Goal: Task Accomplishment & Management: Use online tool/utility

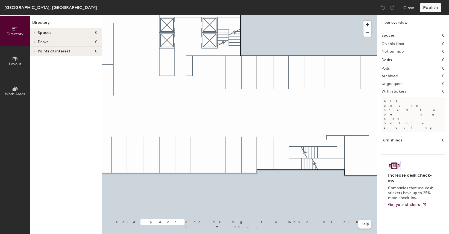
click at [19, 65] on span "Layout" at bounding box center [15, 64] width 12 height 5
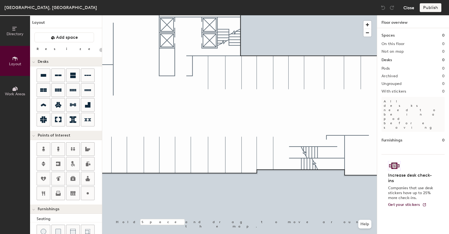
click at [410, 7] on button "Close" at bounding box center [409, 7] width 11 height 9
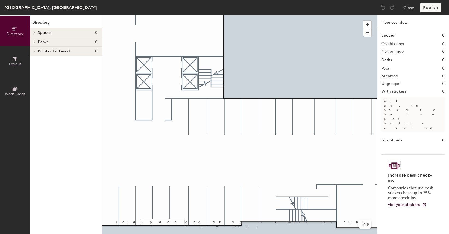
click at [19, 63] on span "Layout" at bounding box center [15, 64] width 12 height 5
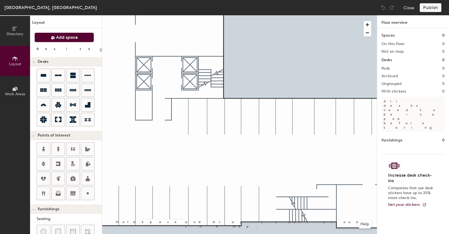
click at [70, 39] on span "Add space" at bounding box center [67, 37] width 22 height 5
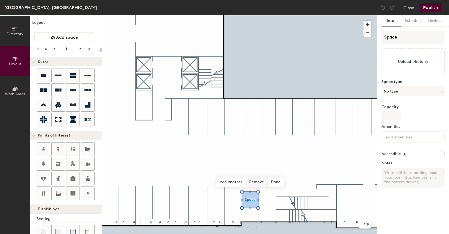
type input "20"
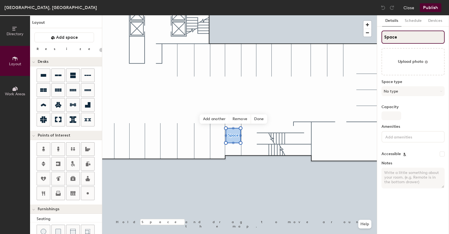
click at [395, 36] on input "Space" at bounding box center [413, 37] width 63 height 13
type input "1"
type input "20"
type input "16"
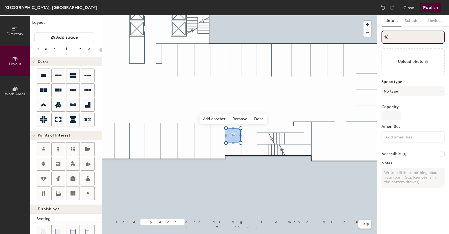
type input "20"
type input "16"
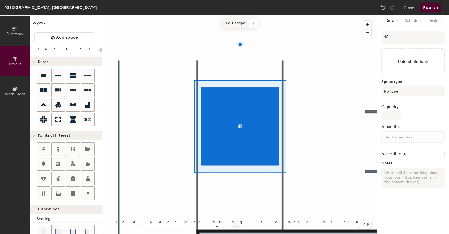
click at [235, 24] on span "Edit shape" at bounding box center [236, 23] width 26 height 9
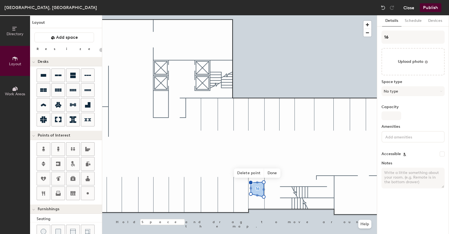
click at [409, 5] on button "Close" at bounding box center [409, 7] width 11 height 9
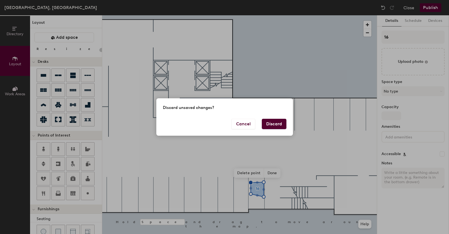
click at [267, 121] on button "Discard" at bounding box center [274, 124] width 25 height 10
type input "20"
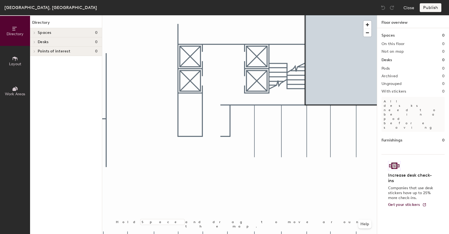
click at [19, 55] on button "Layout" at bounding box center [15, 61] width 30 height 30
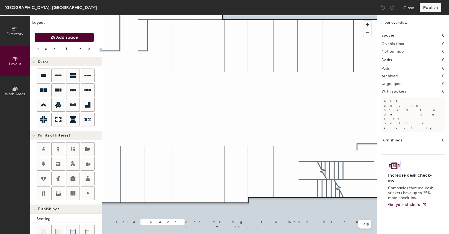
click at [61, 42] on button "Add space" at bounding box center [64, 38] width 60 height 10
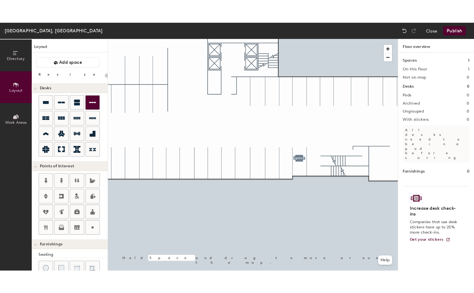
scroll to position [1, 0]
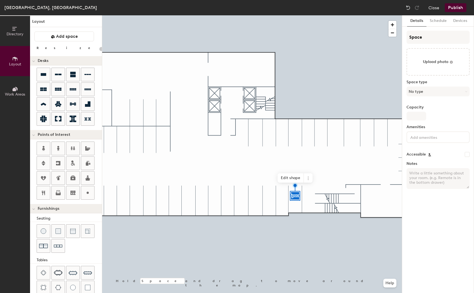
type input "20"
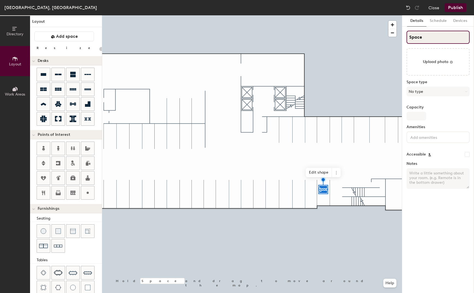
click at [413, 32] on input "Space" at bounding box center [438, 37] width 63 height 13
type input "1"
type input "20"
type input "16"
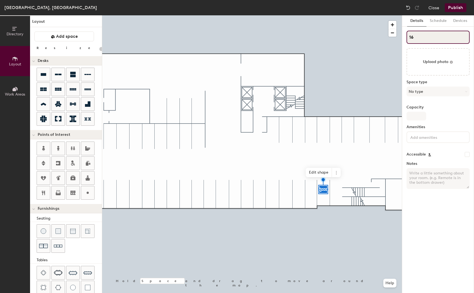
type input "20"
type input "16"
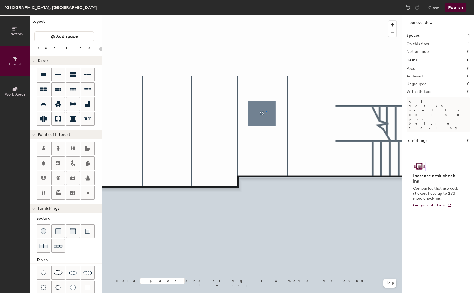
click at [266, 15] on div at bounding box center [252, 15] width 300 height 0
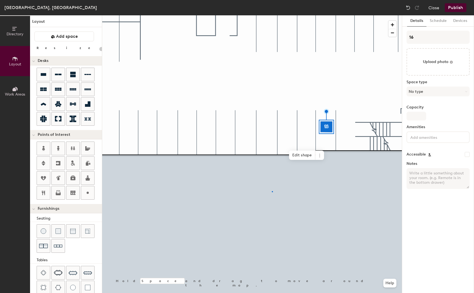
click at [272, 15] on div at bounding box center [252, 15] width 300 height 0
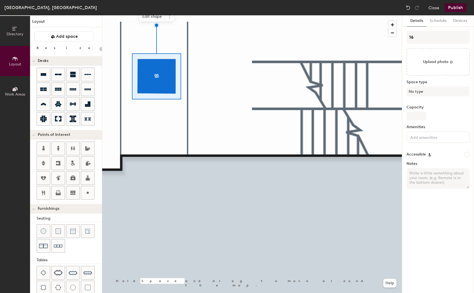
click at [161, 15] on div at bounding box center [252, 15] width 300 height 0
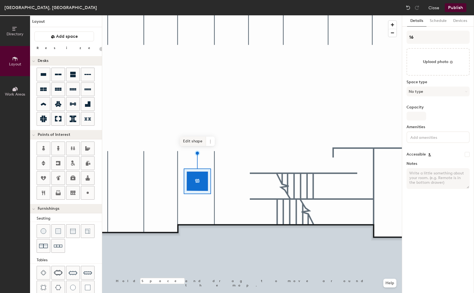
click at [198, 141] on span "Edit shape" at bounding box center [193, 140] width 26 height 9
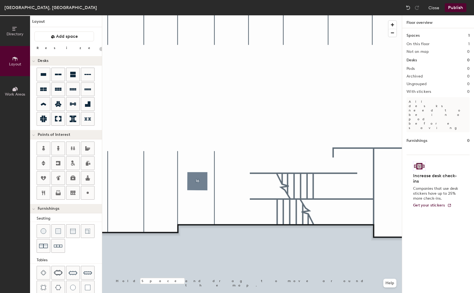
click at [197, 15] on div at bounding box center [252, 15] width 300 height 0
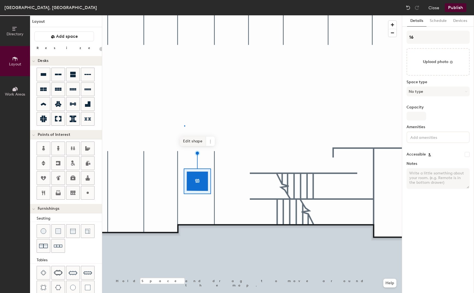
click at [184, 15] on div at bounding box center [252, 15] width 300 height 0
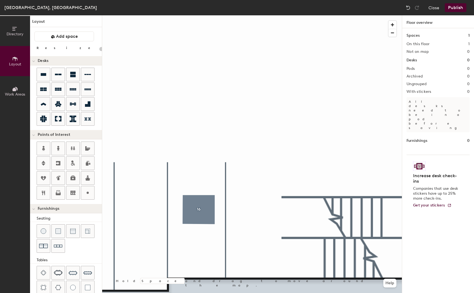
click at [449, 7] on button "Publish" at bounding box center [456, 7] width 22 height 9
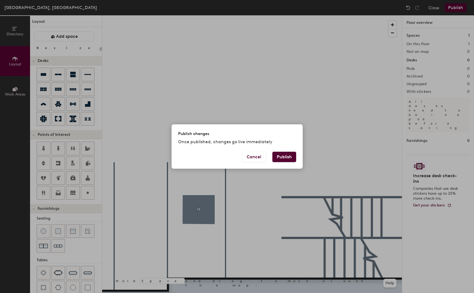
click at [282, 156] on button "Publish" at bounding box center [285, 157] width 24 height 10
type input "20"
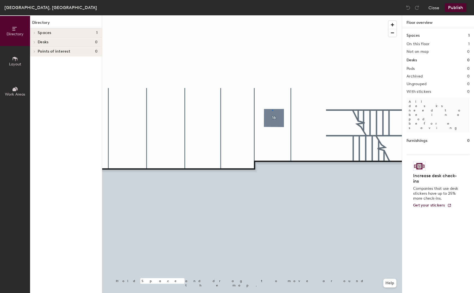
click at [272, 15] on div at bounding box center [252, 15] width 300 height 0
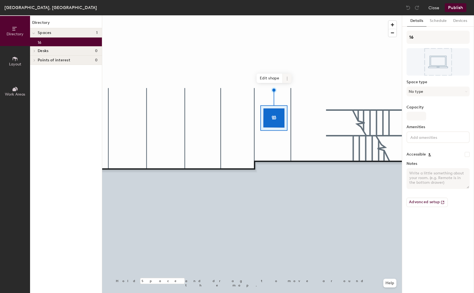
click at [290, 81] on span at bounding box center [287, 78] width 9 height 9
click at [264, 76] on span "Edit shape" at bounding box center [270, 78] width 26 height 9
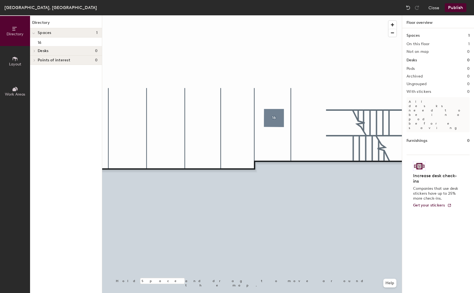
click at [17, 54] on button "Layout" at bounding box center [15, 61] width 30 height 30
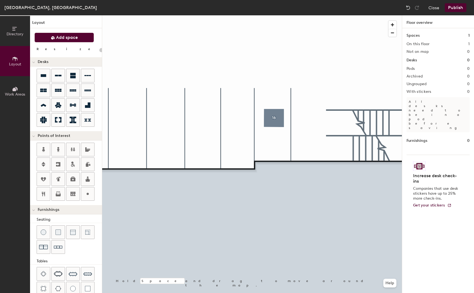
click at [75, 33] on button "Add space" at bounding box center [64, 38] width 60 height 10
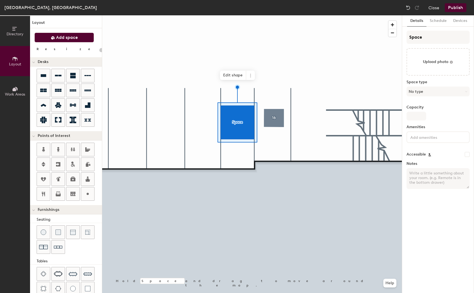
type input "20"
click at [441, 35] on input "Space" at bounding box center [438, 37] width 63 height 13
type input "Spac"
type input "20"
type input "S"
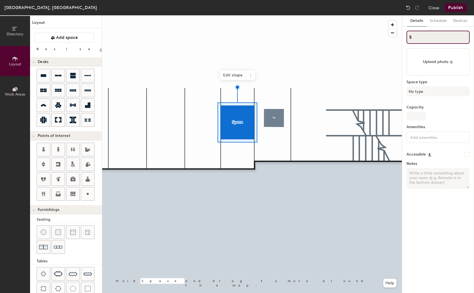
type input "20"
type input "S1"
type input "20"
type input "S17"
type input "20"
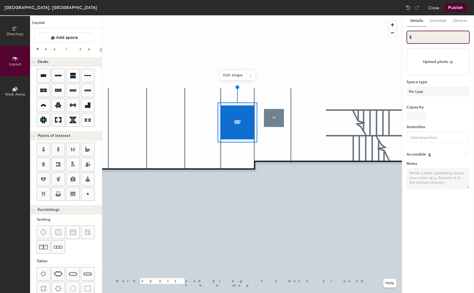
type input "S"
type input "20"
type input "S"
type input "20"
type input "S17"
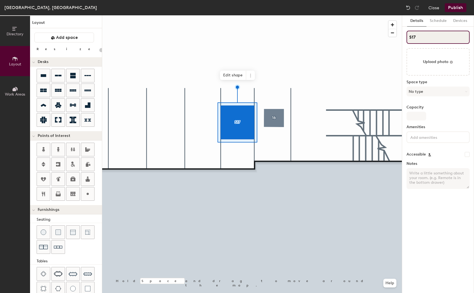
type input "20"
click at [411, 38] on input "S17" at bounding box center [438, 37] width 63 height 13
type input "17"
type input "20"
type input "17"
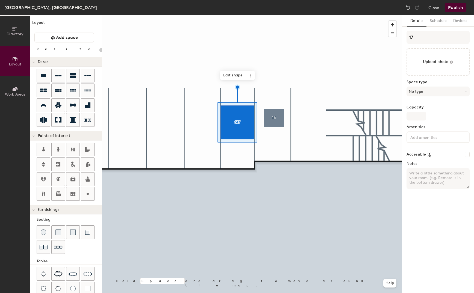
click at [319, 15] on div at bounding box center [252, 15] width 300 height 0
click at [85, 40] on button "Add space" at bounding box center [64, 38] width 60 height 10
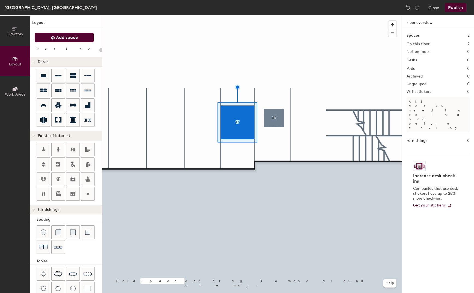
click at [85, 40] on button "Add space" at bounding box center [64, 38] width 60 height 10
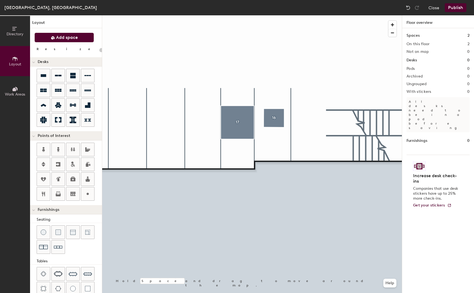
click at [90, 39] on button "Add space" at bounding box center [64, 38] width 60 height 10
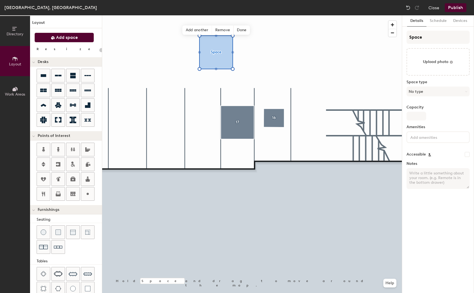
click at [61, 35] on span "Add space" at bounding box center [67, 37] width 22 height 5
click at [84, 37] on button "Add space" at bounding box center [64, 38] width 60 height 10
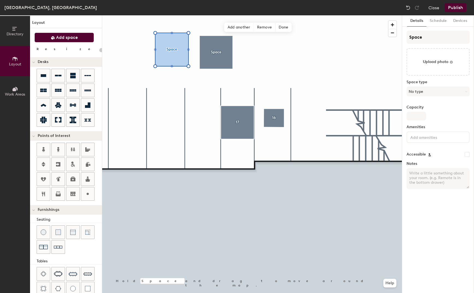
click at [78, 40] on button "Add space" at bounding box center [64, 38] width 60 height 10
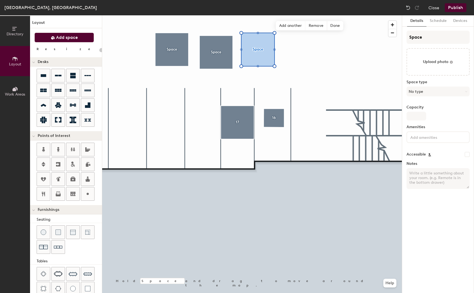
click at [78, 38] on button "Add space" at bounding box center [64, 38] width 60 height 10
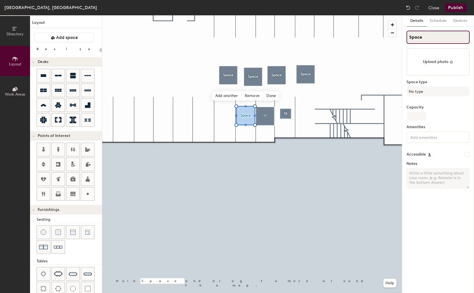
click at [420, 39] on input "Space" at bounding box center [438, 37] width 63 height 13
type input "20"
click at [420, 39] on input "Space" at bounding box center [438, 37] width 63 height 13
type input "1"
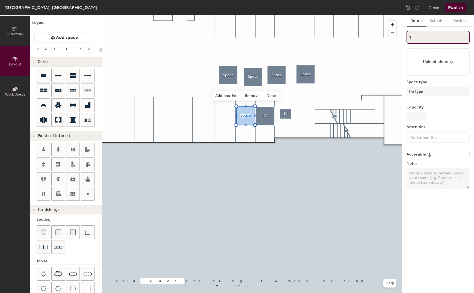
type input "20"
type input "18"
type input "20"
type input "18"
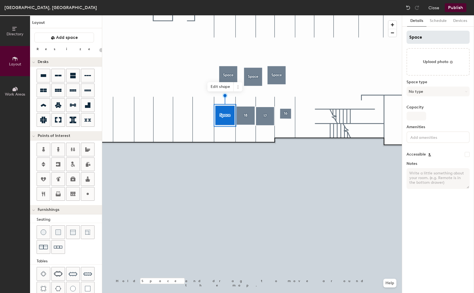
type input "20"
click at [432, 39] on input "Space" at bounding box center [438, 37] width 63 height 13
type input "1"
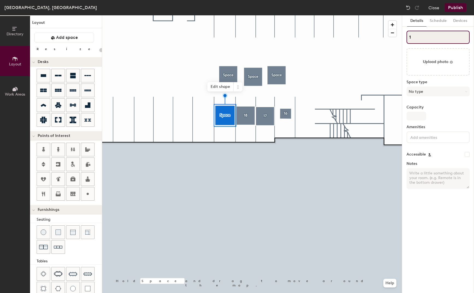
type input "20"
type input "19"
type input "20"
type input "19"
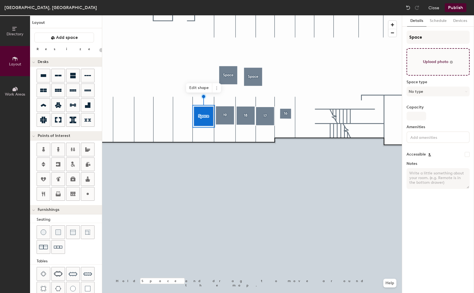
type input "20"
click at [416, 34] on input "Space" at bounding box center [438, 37] width 63 height 13
type input "2"
type input "20"
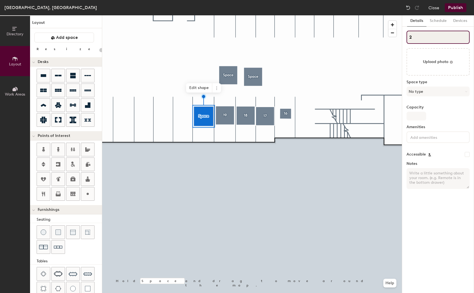
type input "20"
click at [228, 15] on div at bounding box center [252, 15] width 300 height 0
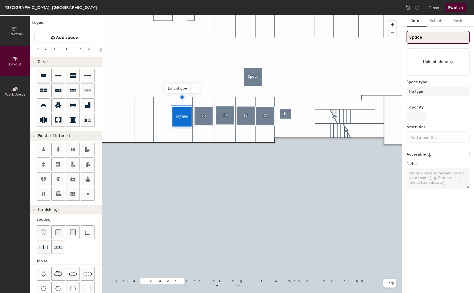
click at [418, 36] on input "Space" at bounding box center [438, 37] width 63 height 13
type input "20"
type input "2"
type input "20"
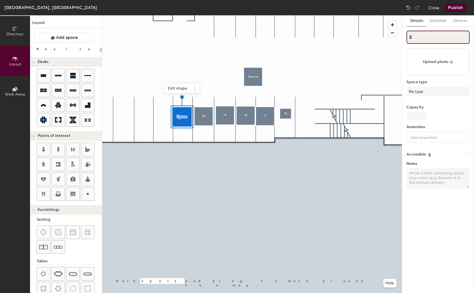
type input "21"
type input "20"
type input "21"
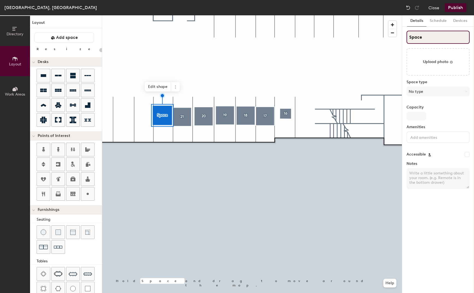
click at [421, 37] on input "Space" at bounding box center [438, 37] width 63 height 13
type input "20"
type input "2"
type input "20"
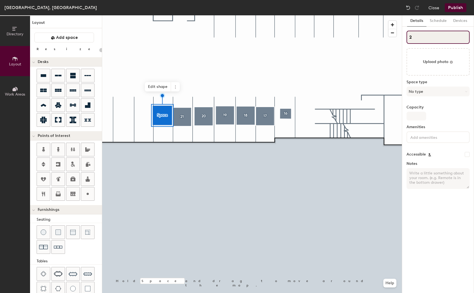
type input "22"
type input "20"
type input "22"
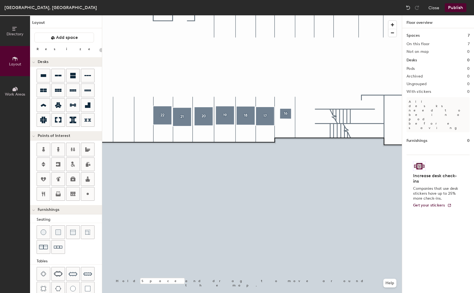
click at [156, 15] on div at bounding box center [252, 15] width 300 height 0
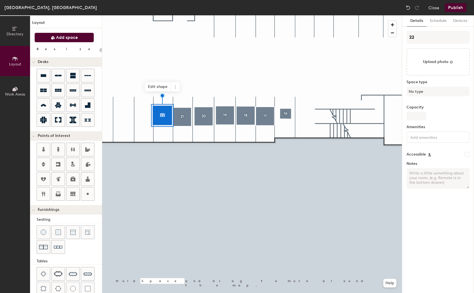
click at [65, 36] on span "Add space" at bounding box center [67, 37] width 22 height 5
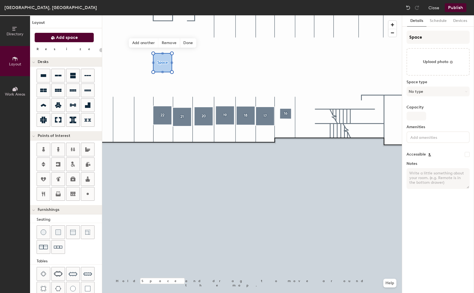
click at [70, 33] on button "Add space" at bounding box center [64, 38] width 60 height 10
click at [69, 35] on span "Add space" at bounding box center [67, 37] width 22 height 5
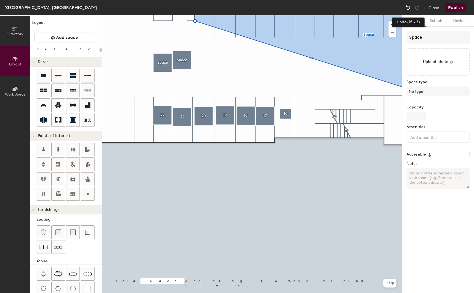
click at [409, 8] on img at bounding box center [408, 7] width 5 height 5
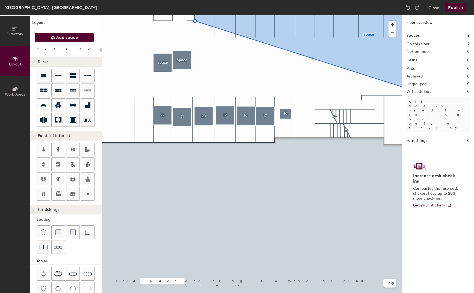
click at [79, 39] on button "Add space" at bounding box center [64, 38] width 60 height 10
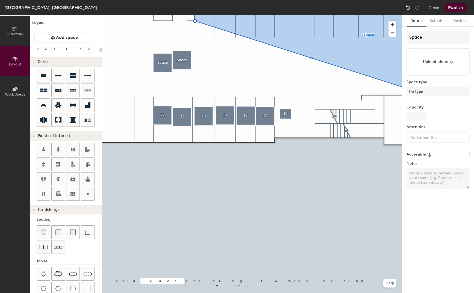
click at [412, 6] on div at bounding box center [408, 7] width 9 height 9
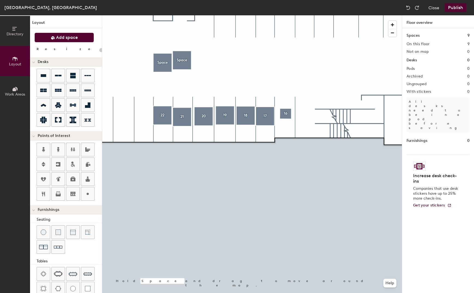
click at [74, 35] on span "Add space" at bounding box center [67, 37] width 22 height 5
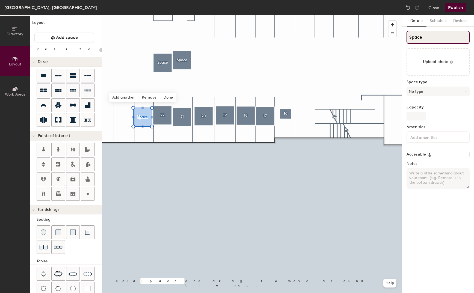
type input "20"
click at [414, 33] on input "Space" at bounding box center [438, 37] width 63 height 13
type input "2"
type input "20"
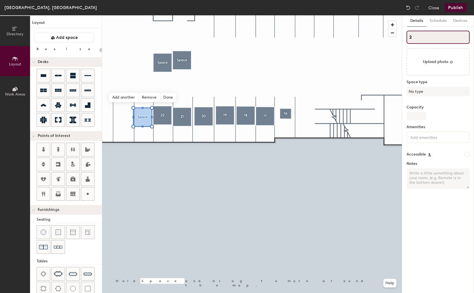
type input "23"
type input "20"
type input "23"
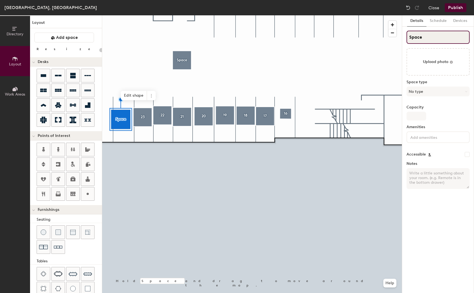
click at [414, 40] on input "Space" at bounding box center [438, 37] width 63 height 13
type input "20"
type input "2"
type input "20"
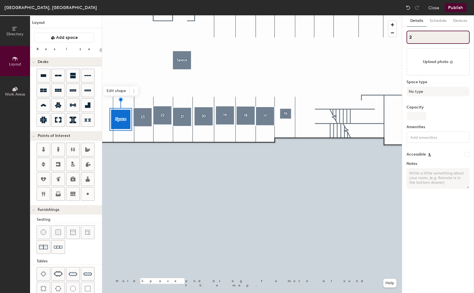
type input "24"
type input "20"
type input "24"
click at [346, 15] on div at bounding box center [252, 15] width 300 height 0
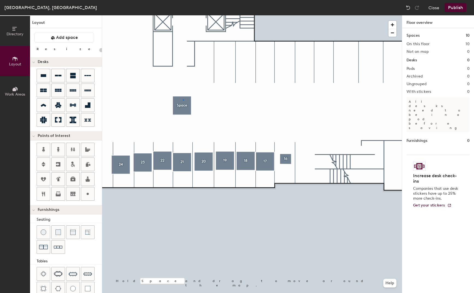
click at [183, 15] on div at bounding box center [252, 15] width 300 height 0
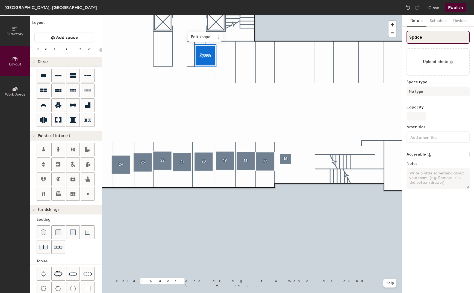
type input "20"
click at [423, 41] on input "Space" at bounding box center [438, 37] width 63 height 13
click at [421, 40] on input "Space" at bounding box center [438, 37] width 63 height 13
type input "1"
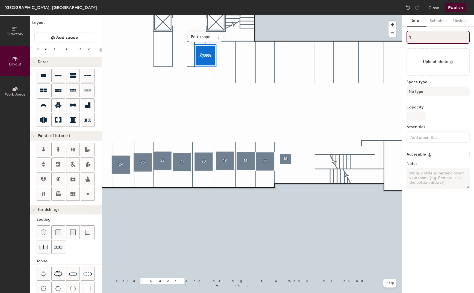
type input "20"
type input "1"
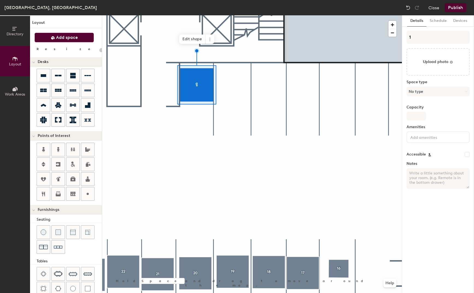
click at [61, 38] on span "Add space" at bounding box center [67, 37] width 22 height 5
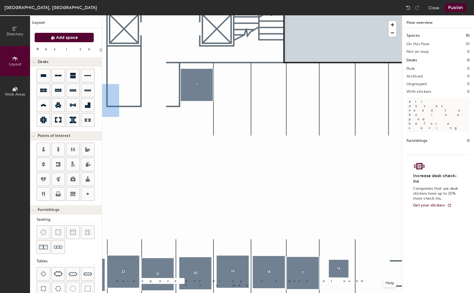
click at [48, 48] on div "Resize" at bounding box center [66, 49] width 65 height 4
click at [41, 47] on div "Resize" at bounding box center [67, 49] width 60 height 4
click at [62, 36] on span "Add space" at bounding box center [67, 37] width 22 height 5
click at [53, 46] on div "Layout Add space Resize Desks Points of Interest Furnishings Seating Tables Boo…" at bounding box center [66, 153] width 72 height 277
click at [68, 39] on span "Add space" at bounding box center [67, 37] width 22 height 5
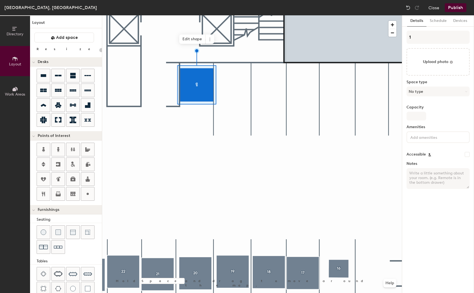
click at [44, 48] on div "Resize" at bounding box center [67, 49] width 60 height 4
click at [41, 48] on div "Resize" at bounding box center [67, 49] width 60 height 4
click at [174, 15] on div at bounding box center [252, 15] width 300 height 0
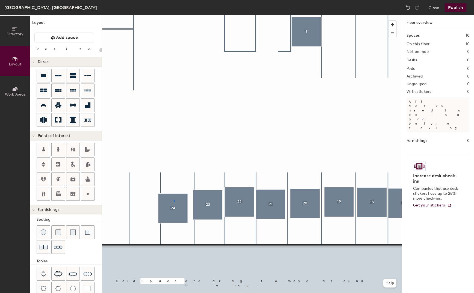
click at [174, 15] on div at bounding box center [252, 15] width 300 height 0
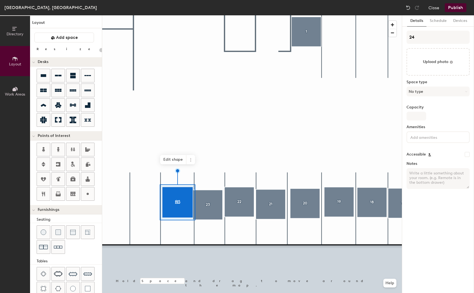
click at [200, 15] on div at bounding box center [252, 15] width 300 height 0
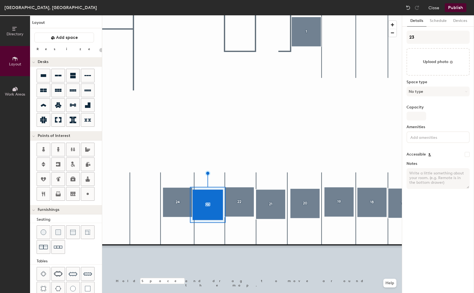
type input "20"
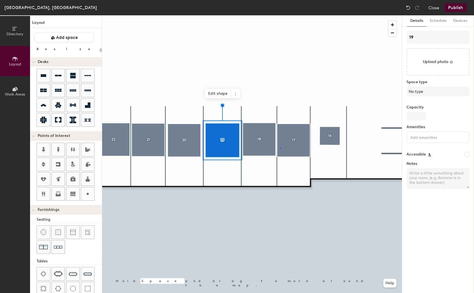
click at [280, 15] on div at bounding box center [252, 15] width 300 height 0
click at [261, 15] on div at bounding box center [252, 15] width 300 height 0
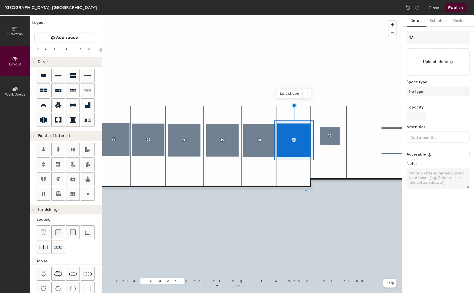
click at [306, 15] on div at bounding box center [252, 15] width 300 height 0
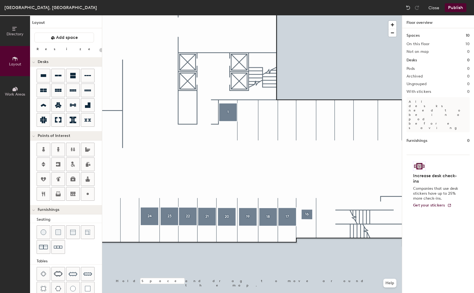
click at [286, 15] on div at bounding box center [252, 15] width 300 height 0
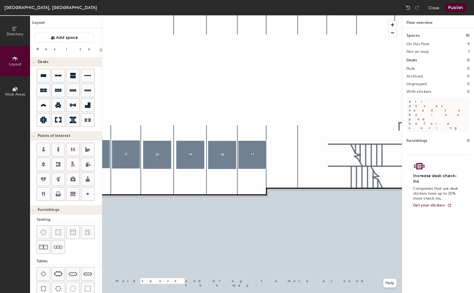
click at [74, 31] on div "Layout Add space Resize Desks Points of Interest Furnishings Seating Tables Boo…" at bounding box center [66, 153] width 72 height 277
click at [72, 35] on span "Add space" at bounding box center [67, 37] width 22 height 5
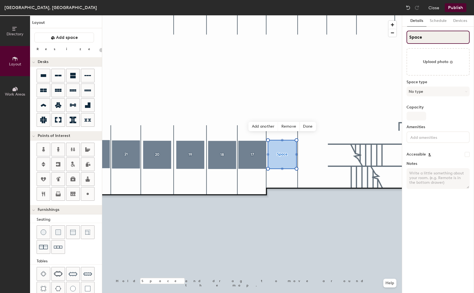
type input "20"
click at [417, 38] on input "Space" at bounding box center [438, 37] width 63 height 13
type input "1"
type input "20"
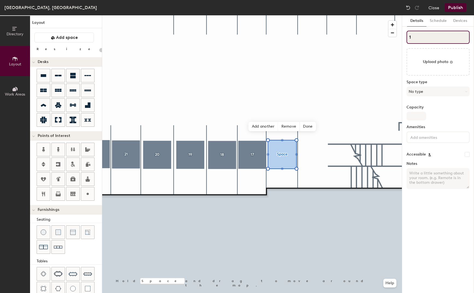
type input "16"
type input "20"
type input "16"
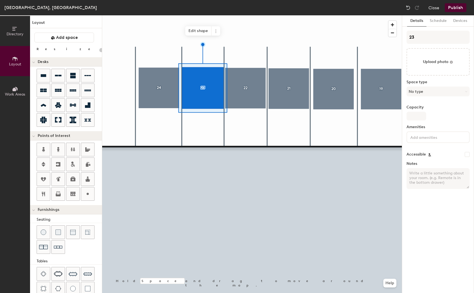
click at [249, 15] on div at bounding box center [252, 15] width 300 height 0
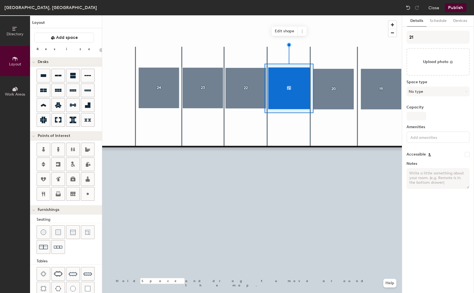
click at [299, 15] on div at bounding box center [252, 15] width 300 height 0
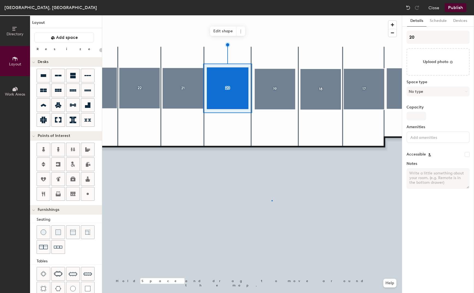
click at [272, 15] on div at bounding box center [252, 15] width 300 height 0
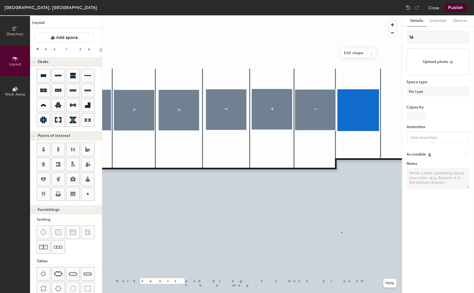
click at [342, 15] on div at bounding box center [252, 15] width 300 height 0
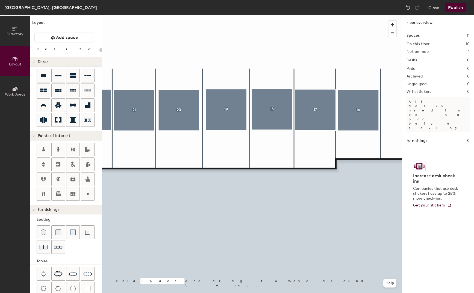
click at [454, 7] on button "Publish" at bounding box center [456, 7] width 22 height 9
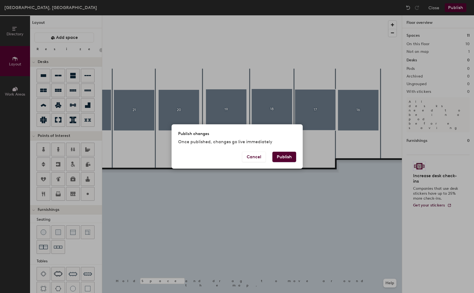
click at [288, 152] on button "Publish" at bounding box center [285, 157] width 24 height 10
type input "20"
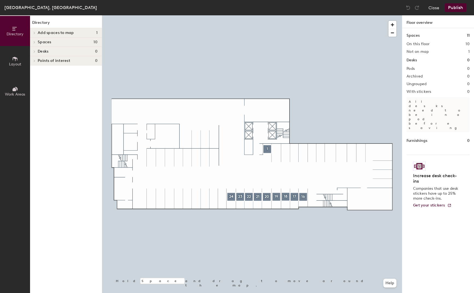
click at [16, 64] on span "Layout" at bounding box center [15, 64] width 12 height 5
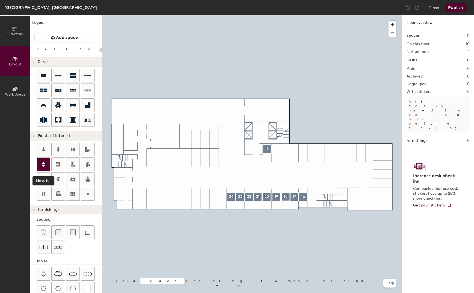
click at [43, 167] on icon at bounding box center [43, 164] width 7 height 7
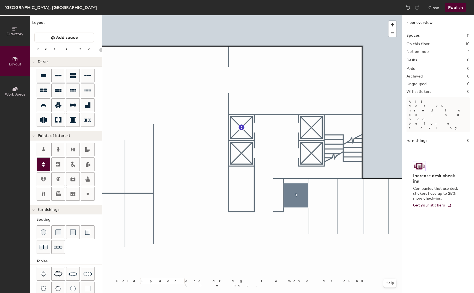
click at [43, 166] on icon at bounding box center [44, 164] width 4 height 5
click at [45, 163] on icon at bounding box center [43, 164] width 7 height 7
click at [45, 161] on icon at bounding box center [43, 164] width 7 height 7
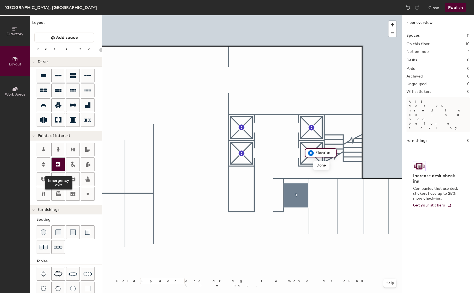
click at [59, 163] on icon at bounding box center [58, 164] width 4 height 4
drag, startPoint x: 43, startPoint y: 164, endPoint x: 60, endPoint y: 164, distance: 16.4
click at [60, 164] on div "Emergency exit" at bounding box center [69, 171] width 65 height 59
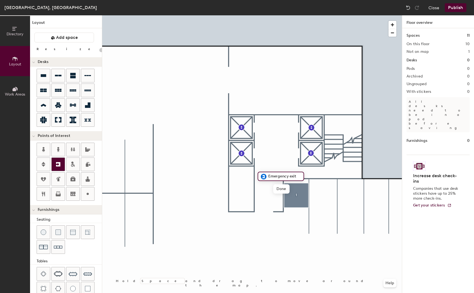
click at [60, 164] on icon at bounding box center [58, 164] width 4 height 4
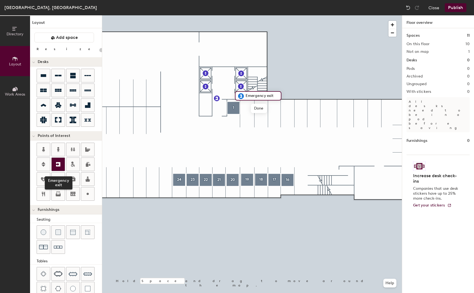
click at [58, 165] on icon at bounding box center [58, 164] width 7 height 7
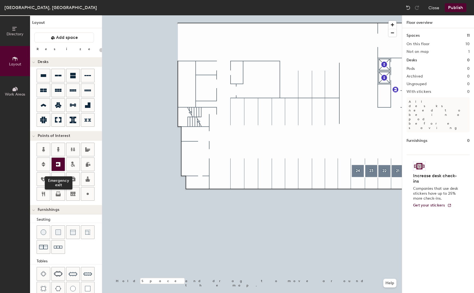
click at [58, 163] on icon at bounding box center [58, 164] width 4 height 4
click at [459, 10] on button "Publish" at bounding box center [456, 7] width 22 height 9
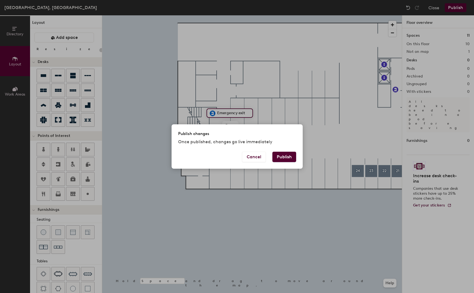
click at [280, 158] on button "Publish" at bounding box center [285, 157] width 24 height 10
type input "20"
